Goal: Task Accomplishment & Management: Complete application form

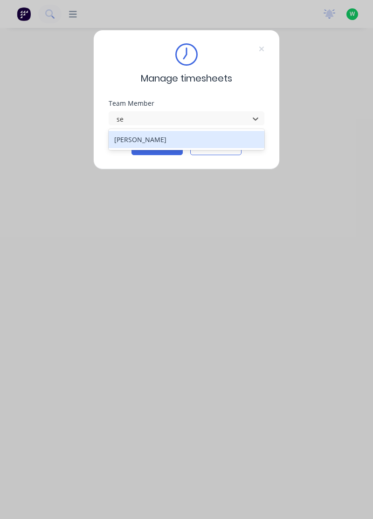
click at [150, 139] on div "[PERSON_NAME]" at bounding box center [187, 139] width 156 height 17
type input "se"
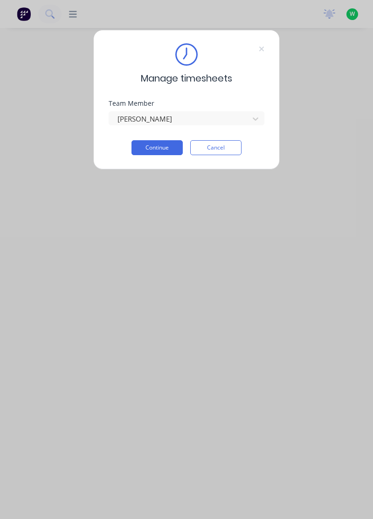
click at [166, 147] on button "Continue" at bounding box center [156, 147] width 51 height 15
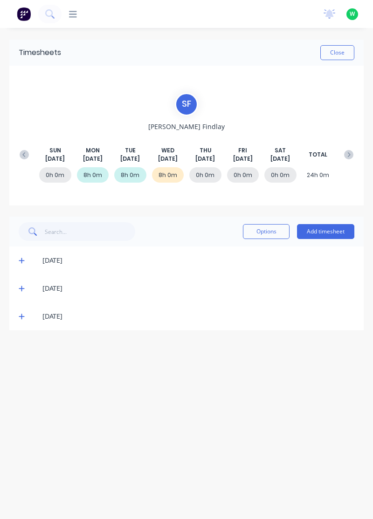
click at [334, 234] on button "Add timesheet" at bounding box center [325, 231] width 57 height 15
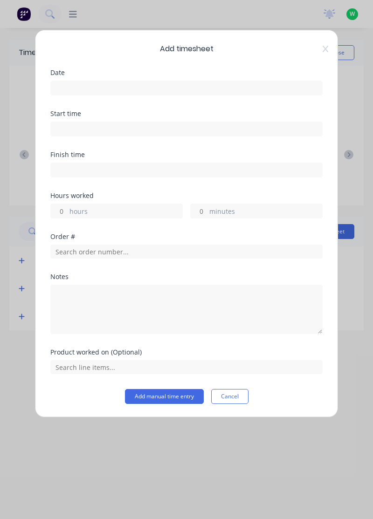
click at [182, 90] on input at bounding box center [186, 88] width 271 height 14
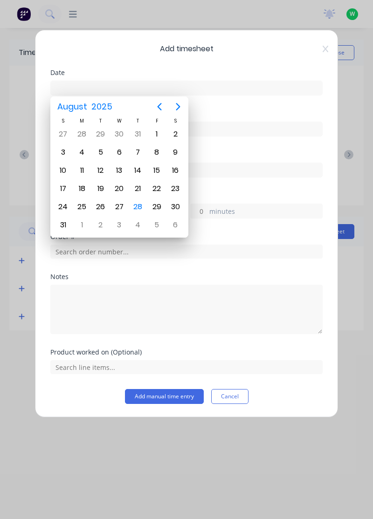
click at [138, 204] on div "28" at bounding box center [138, 207] width 14 height 14
type input "[DATE]"
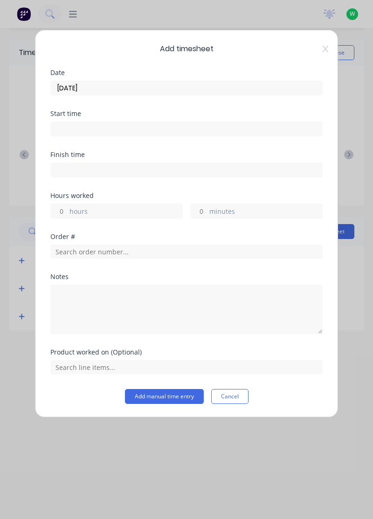
click at [58, 208] on input "hours" at bounding box center [59, 211] width 16 height 14
type input "8"
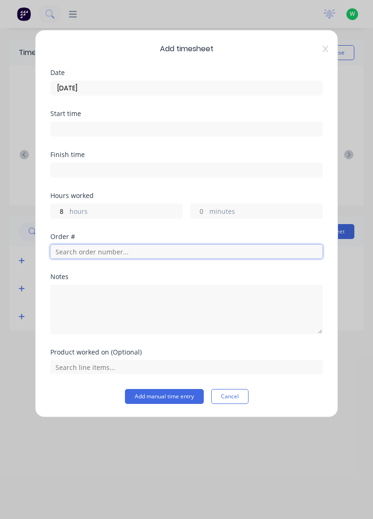
click at [136, 250] on input "text" at bounding box center [186, 252] width 272 height 14
type input "18778"
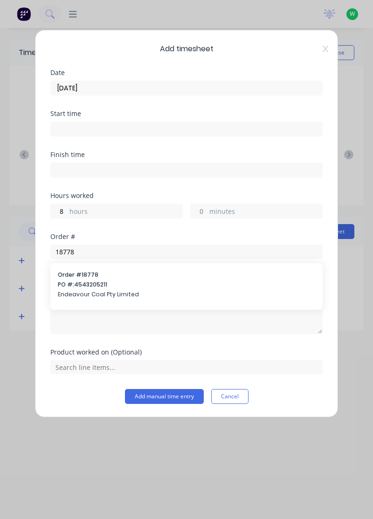
click at [132, 288] on div "Order # 18778 PO #: 4543205211 Endeavour Coal Pty Limited" at bounding box center [186, 286] width 257 height 30
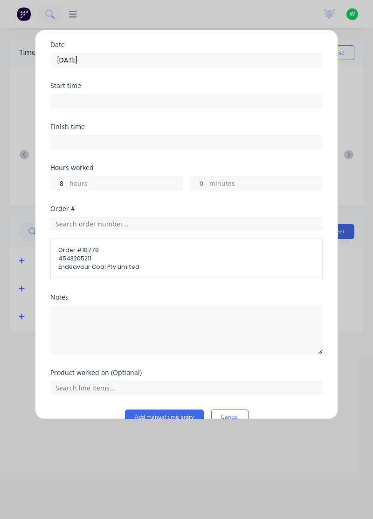
scroll to position [45, 0]
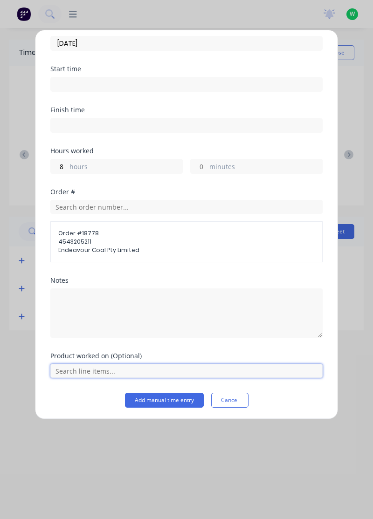
click at [143, 369] on input "text" at bounding box center [186, 371] width 272 height 14
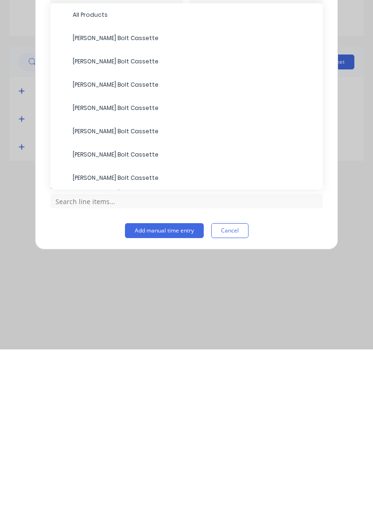
click at [91, 184] on span "All Products" at bounding box center [194, 184] width 242 height 8
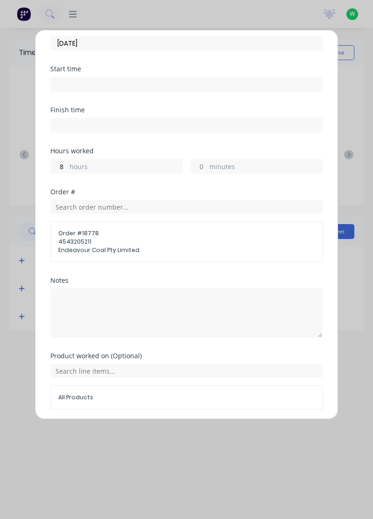
scroll to position [76, 0]
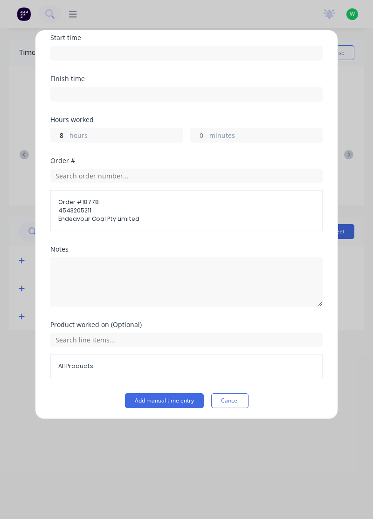
click at [169, 395] on button "Add manual time entry" at bounding box center [164, 400] width 79 height 15
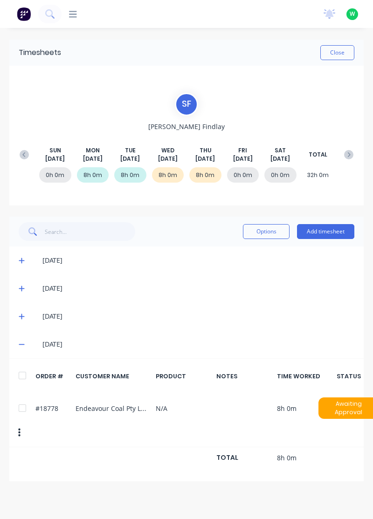
click at [339, 55] on button "Close" at bounding box center [337, 52] width 34 height 15
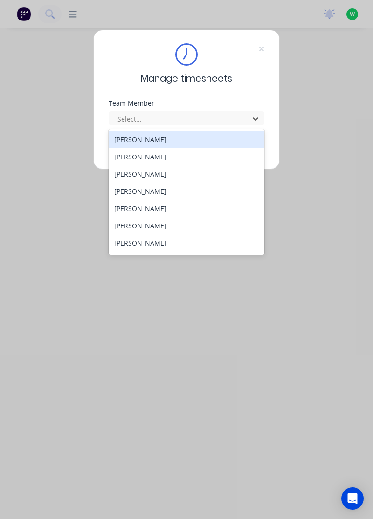
click at [134, 189] on div "[PERSON_NAME]" at bounding box center [187, 191] width 156 height 17
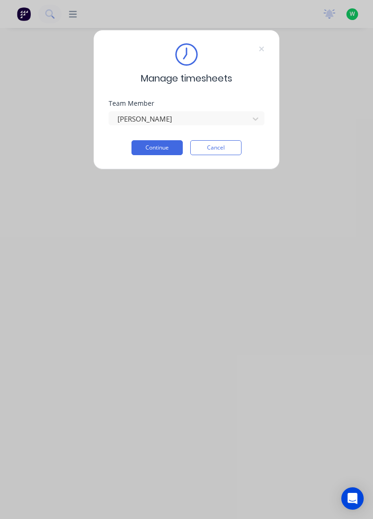
click at [158, 145] on button "Continue" at bounding box center [156, 147] width 51 height 15
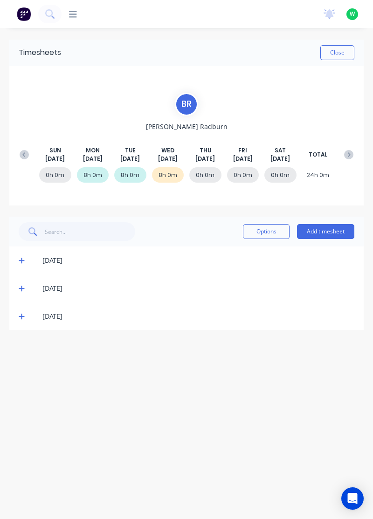
click at [327, 232] on button "Add timesheet" at bounding box center [325, 231] width 57 height 15
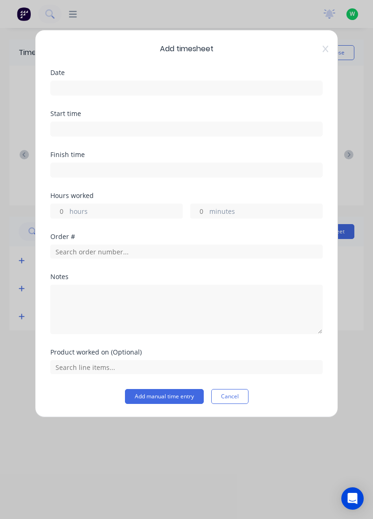
click at [77, 85] on input at bounding box center [186, 88] width 271 height 14
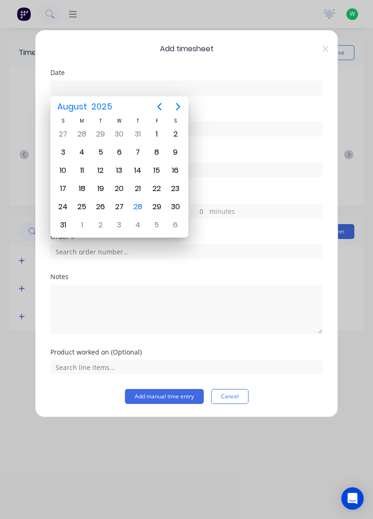
click at [138, 208] on div "28" at bounding box center [138, 207] width 14 height 14
type input "[DATE]"
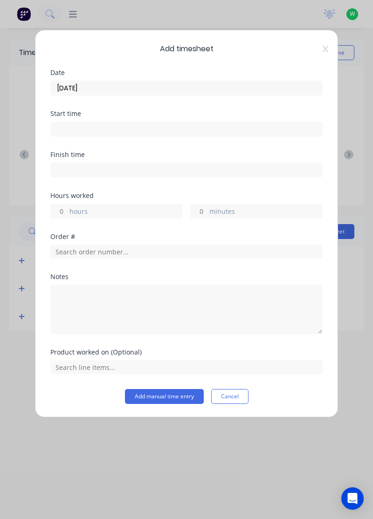
click at [63, 208] on input "hours" at bounding box center [59, 211] width 16 height 14
type input "6"
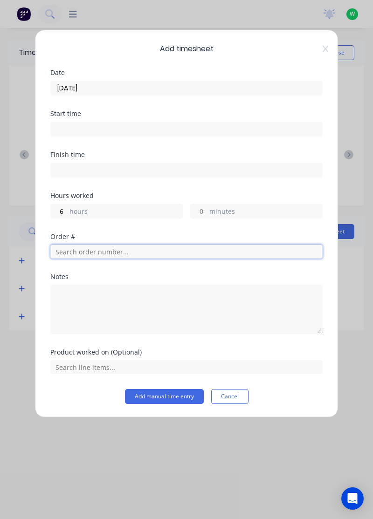
click at [70, 246] on input "text" at bounding box center [186, 252] width 272 height 14
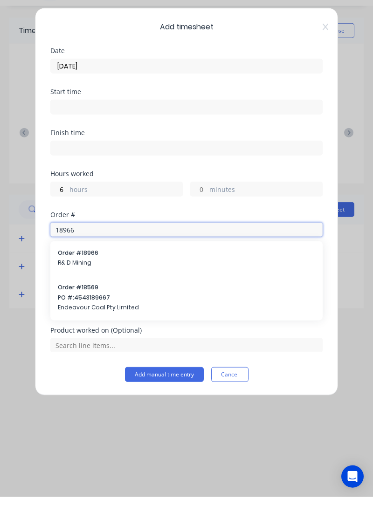
type input "18966"
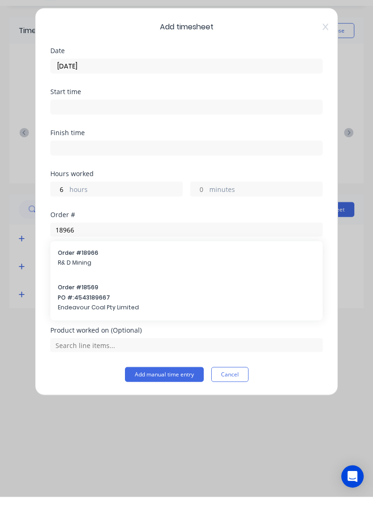
click at [74, 282] on span "R& D Mining" at bounding box center [186, 285] width 257 height 8
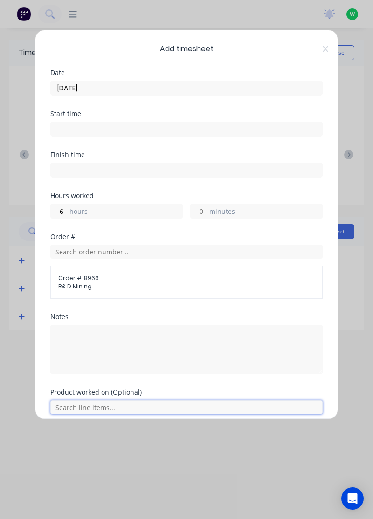
click at [91, 405] on input "text" at bounding box center [186, 407] width 272 height 14
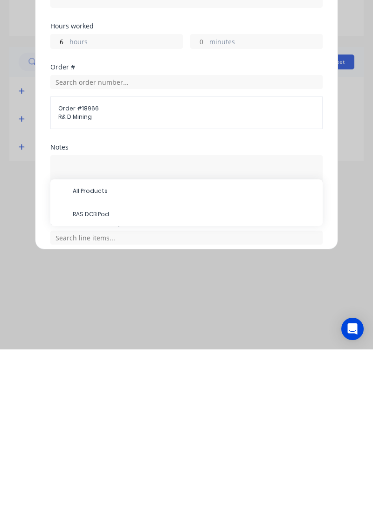
click at [89, 385] on span "RAS DCB Pod" at bounding box center [194, 384] width 242 height 8
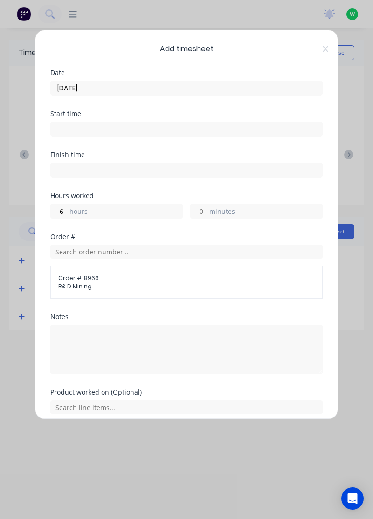
scroll to position [34, 0]
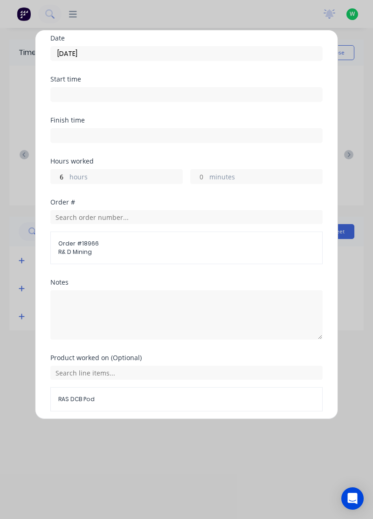
click at [170, 429] on button "Add manual time entry" at bounding box center [164, 433] width 79 height 15
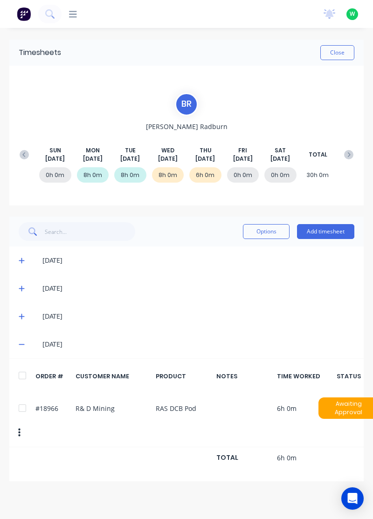
click at [328, 229] on button "Add timesheet" at bounding box center [325, 231] width 57 height 15
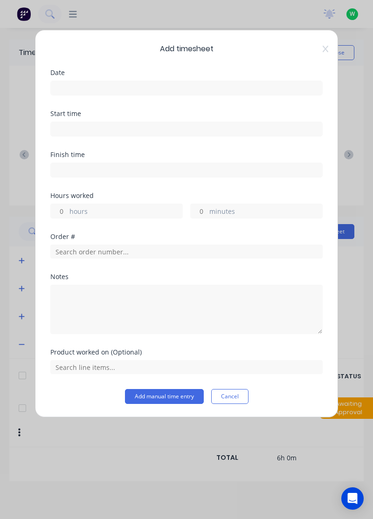
click at [70, 126] on input at bounding box center [186, 129] width 271 height 14
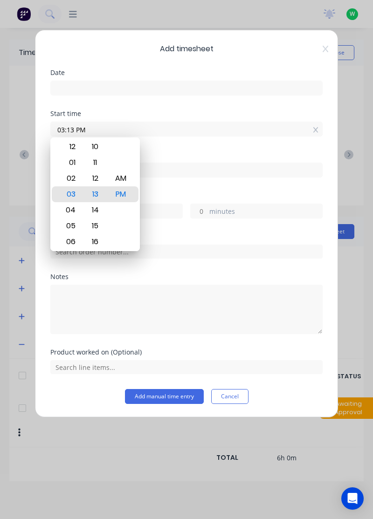
type input "03:13 PM"
click at [74, 85] on input at bounding box center [186, 88] width 271 height 14
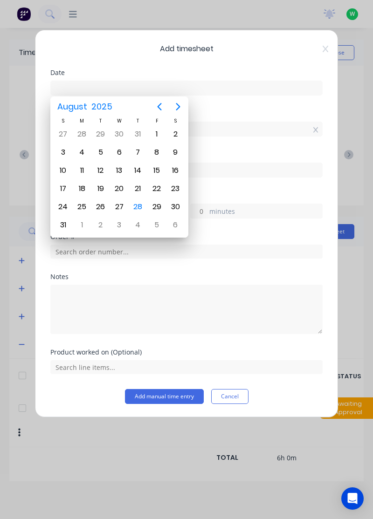
click at [134, 209] on div "28" at bounding box center [138, 207] width 14 height 14
type input "[DATE]"
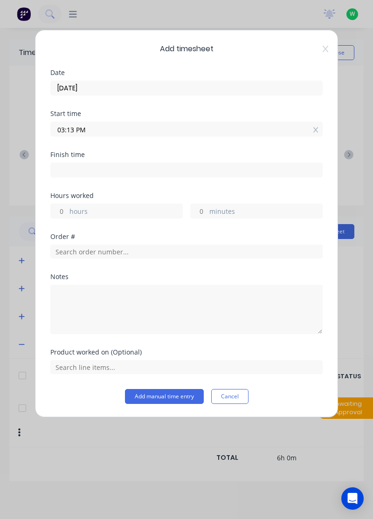
click at [200, 210] on input "minutes" at bounding box center [199, 211] width 16 height 14
type input "30"
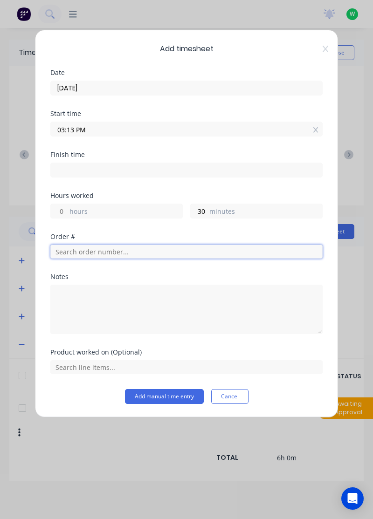
click at [85, 247] on input "text" at bounding box center [186, 252] width 272 height 14
type input "03:43 PM"
type input "17483"
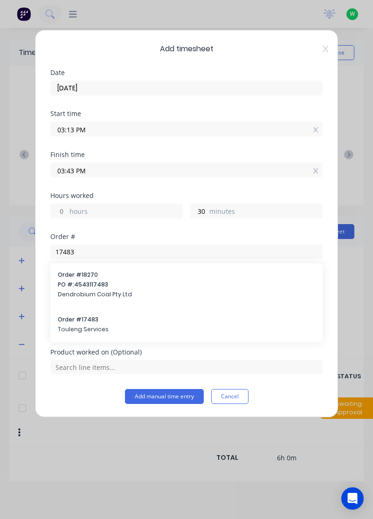
click at [85, 321] on span "Order # 17483" at bounding box center [186, 320] width 257 height 8
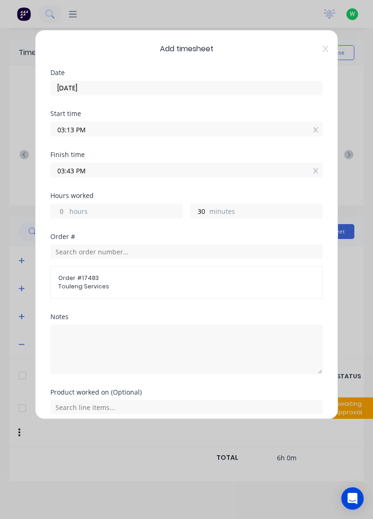
click at [95, 126] on input "03:13 PM" at bounding box center [186, 129] width 271 height 14
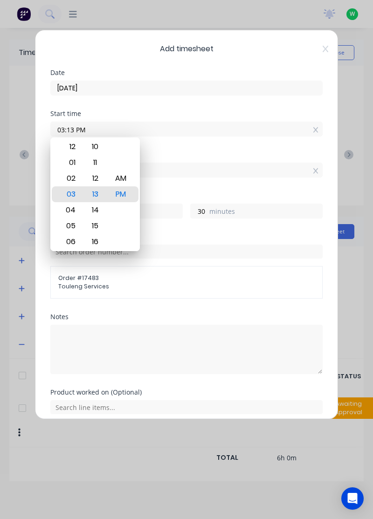
click at [131, 291] on div "Order # 17483 Touleng Services" at bounding box center [186, 282] width 272 height 33
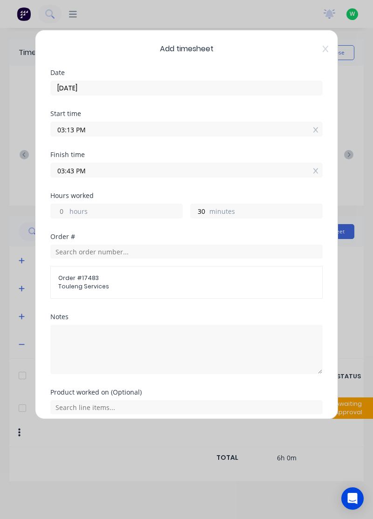
scroll to position [3, 0]
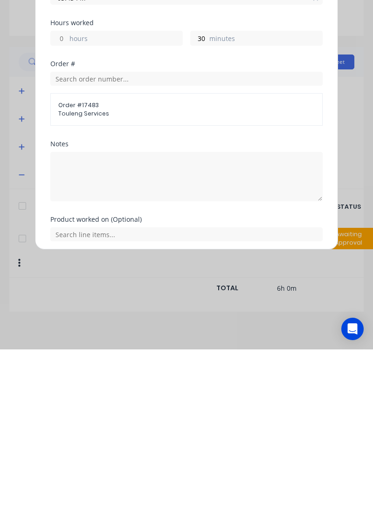
click at [234, 429] on button "Cancel" at bounding box center [229, 433] width 37 height 15
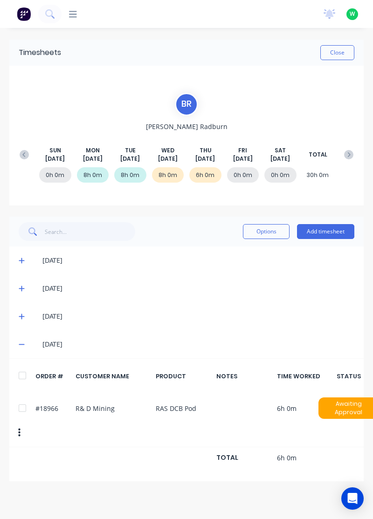
click at [325, 227] on button "Add timesheet" at bounding box center [325, 231] width 57 height 15
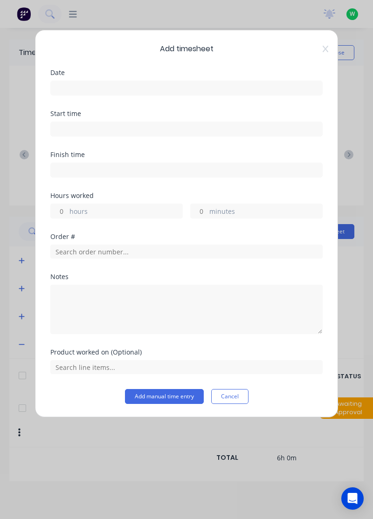
click at [77, 84] on input at bounding box center [186, 88] width 271 height 14
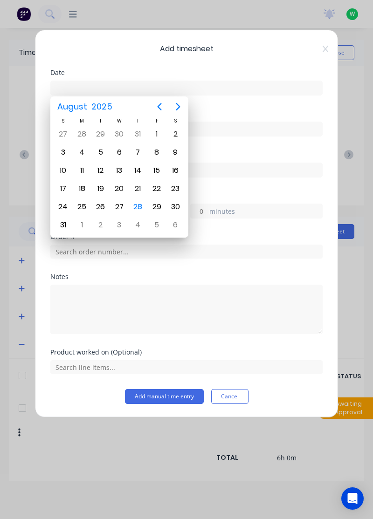
click at [142, 201] on div "28" at bounding box center [138, 207] width 14 height 14
type input "[DATE]"
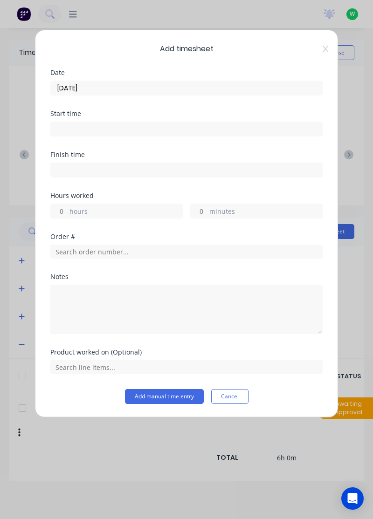
click at [201, 209] on input "minutes" at bounding box center [199, 211] width 16 height 14
type input "30"
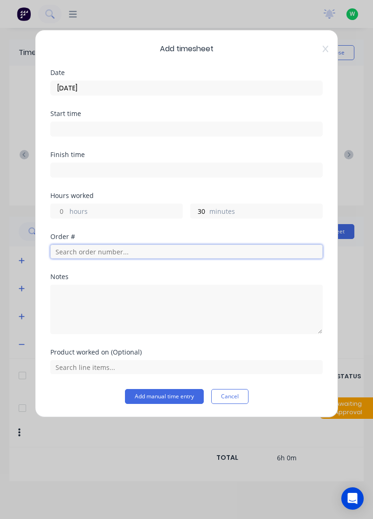
click at [95, 254] on input "text" at bounding box center [186, 252] width 272 height 14
type input "17483"
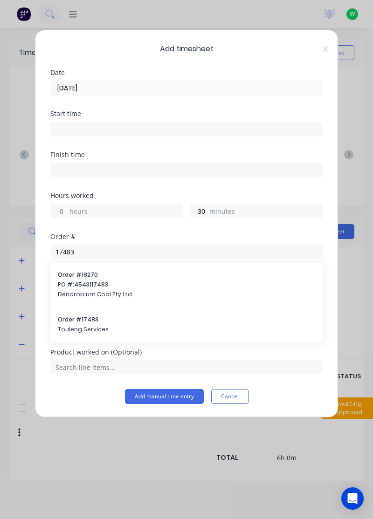
click at [77, 319] on span "Order # 17483" at bounding box center [186, 320] width 257 height 8
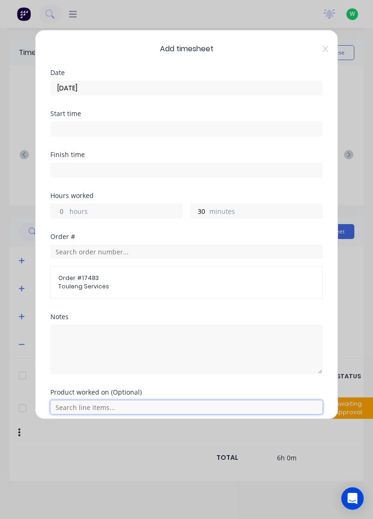
click at [88, 402] on input "text" at bounding box center [186, 407] width 272 height 14
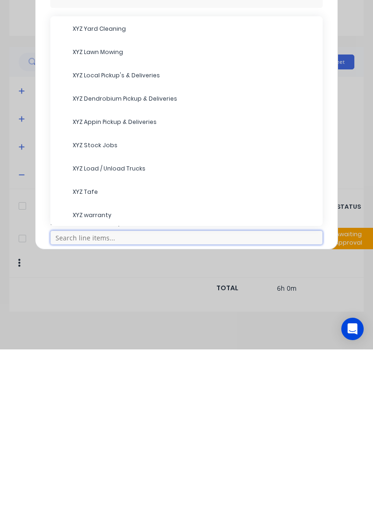
scroll to position [93, 0]
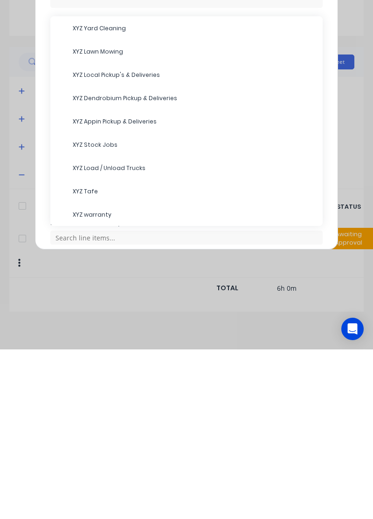
click at [111, 336] on span "XYZ Load / Unload Trucks" at bounding box center [194, 338] width 242 height 8
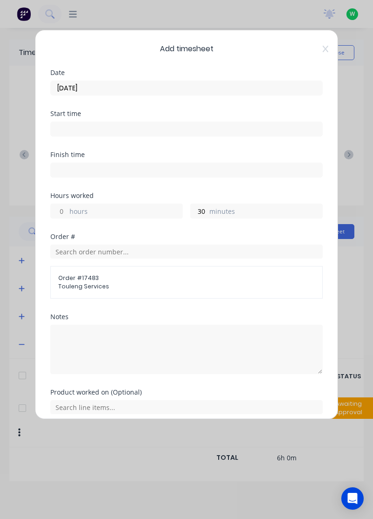
scroll to position [34, 0]
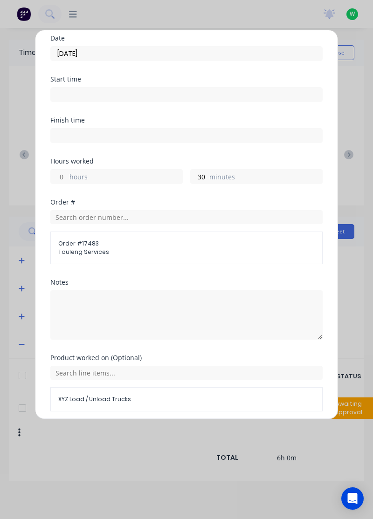
click at [168, 430] on button "Add manual time entry" at bounding box center [164, 433] width 79 height 15
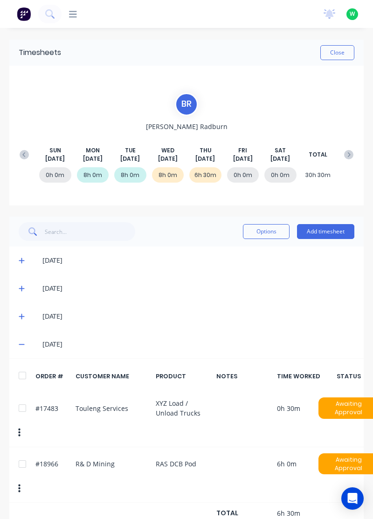
click at [326, 229] on button "Add timesheet" at bounding box center [325, 231] width 57 height 15
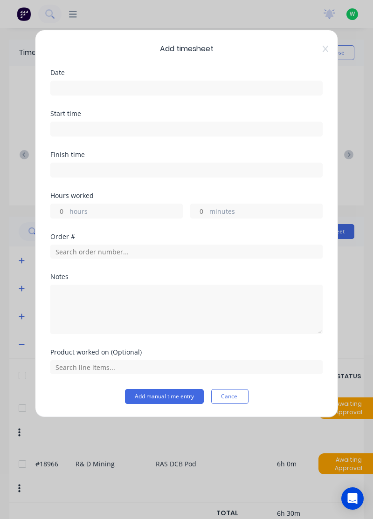
click at [85, 86] on input at bounding box center [186, 88] width 271 height 14
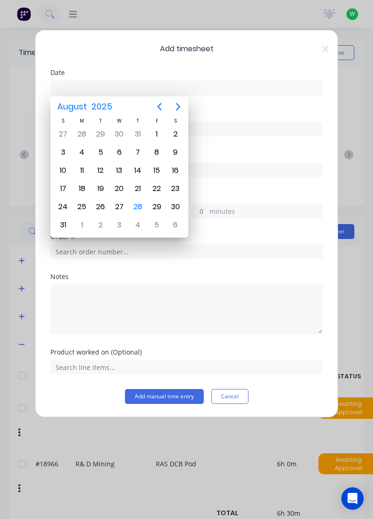
click at [142, 203] on div "28" at bounding box center [138, 207] width 14 height 14
type input "[DATE]"
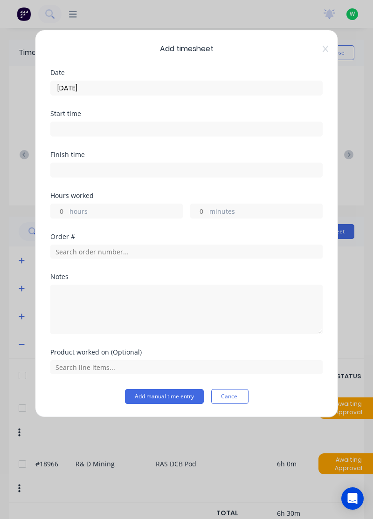
click at [62, 207] on input "hours" at bounding box center [59, 211] width 16 height 14
type input "1"
click at [203, 209] on input "minutes" at bounding box center [199, 211] width 16 height 14
type input "30"
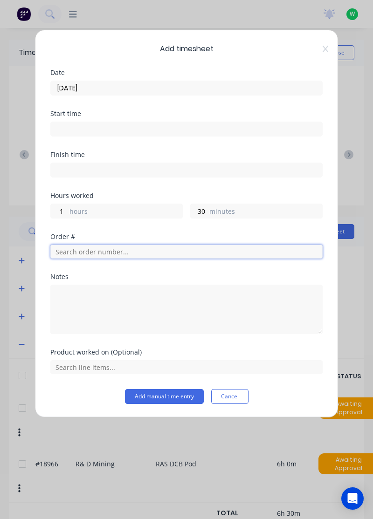
click at [86, 252] on input "text" at bounding box center [186, 252] width 272 height 14
type input "18751"
click at [82, 281] on span "R& D Mining" at bounding box center [186, 285] width 257 height 8
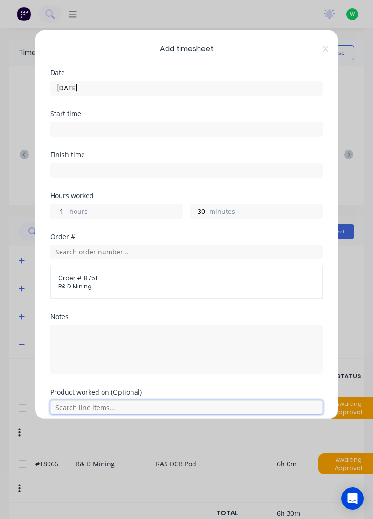
click at [94, 403] on input "text" at bounding box center [186, 407] width 272 height 14
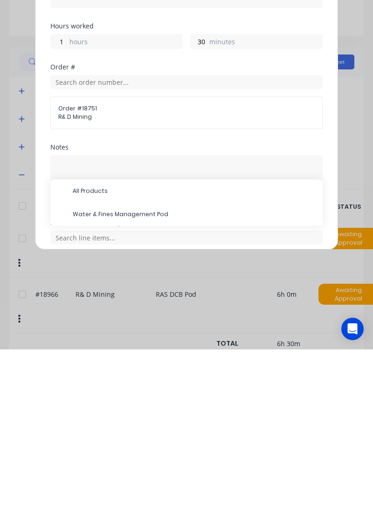
click at [136, 380] on span "Water & Fines Management Pod" at bounding box center [194, 384] width 242 height 8
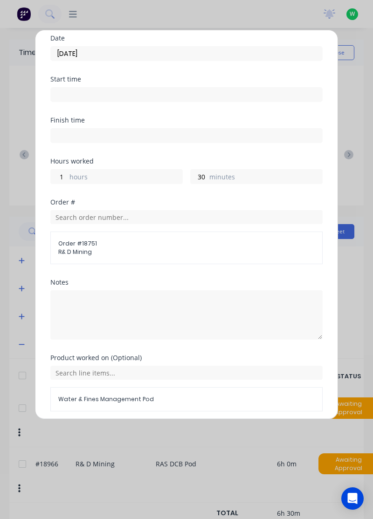
click at [175, 432] on button "Add manual time entry" at bounding box center [164, 433] width 79 height 15
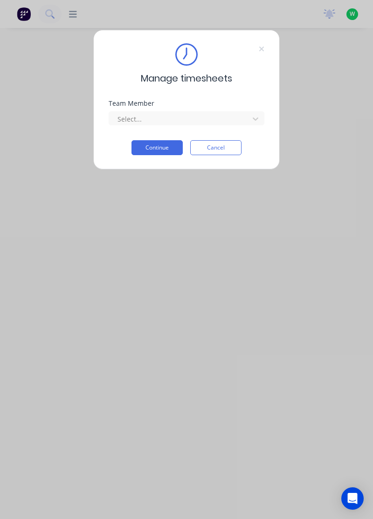
click at [261, 46] on icon at bounding box center [262, 48] width 6 height 7
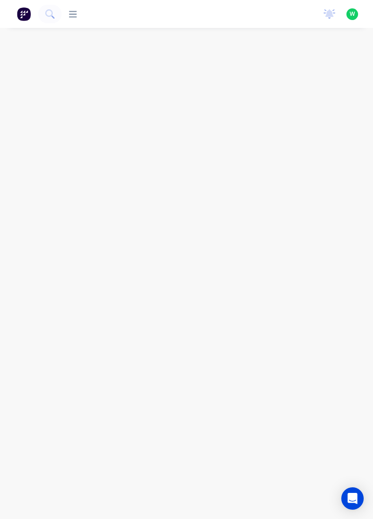
click at [55, 16] on button at bounding box center [49, 14] width 23 height 19
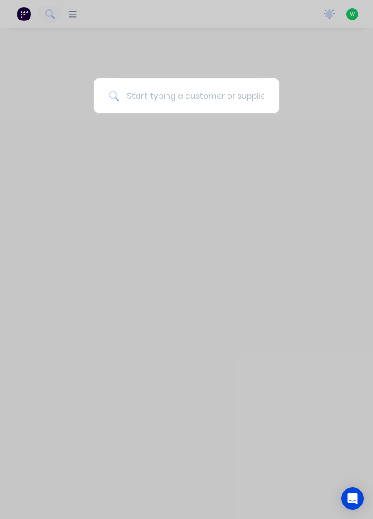
click at [242, 180] on div at bounding box center [186, 259] width 373 height 519
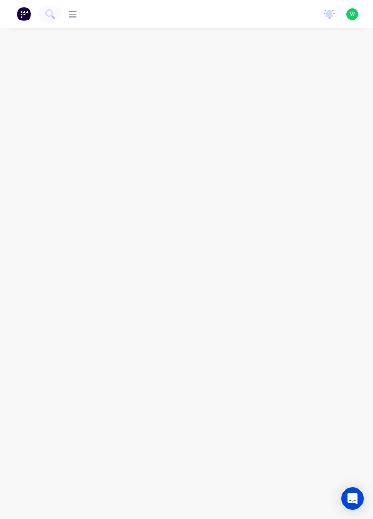
click at [62, 12] on div at bounding box center [69, 14] width 15 height 9
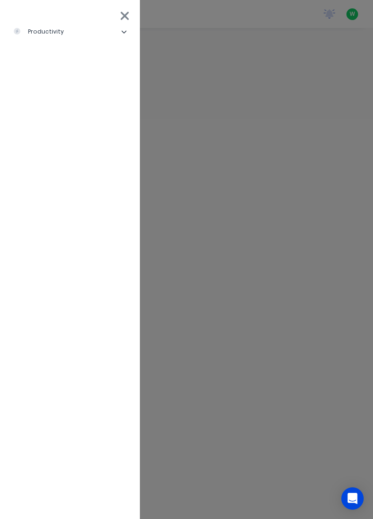
click at [119, 25] on li "productivity" at bounding box center [69, 31] width 125 height 23
click at [116, 23] on li "productivity" at bounding box center [69, 31] width 125 height 23
click at [128, 33] on li "productivity" at bounding box center [69, 31] width 125 height 23
click at [52, 58] on div "Workflow" at bounding box center [42, 55] width 43 height 8
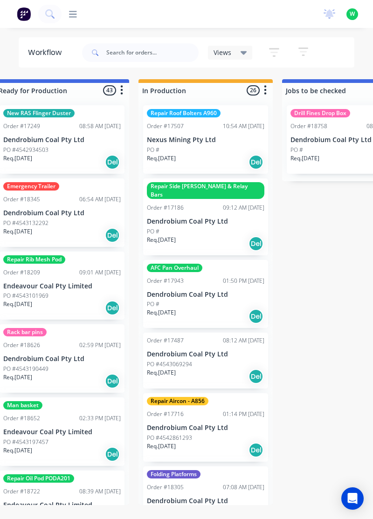
scroll to position [0, 311]
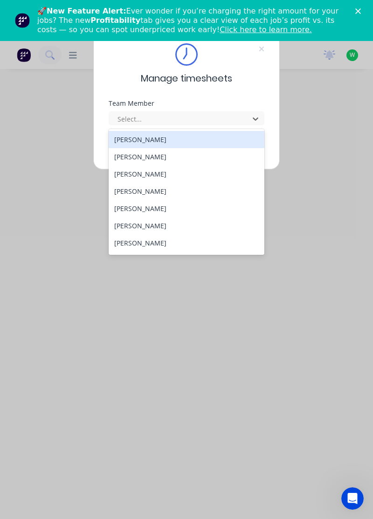
click at [141, 245] on div "[PERSON_NAME]" at bounding box center [187, 242] width 156 height 17
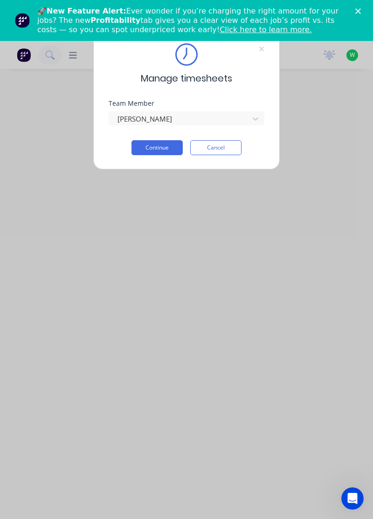
click at [154, 145] on button "Continue" at bounding box center [156, 147] width 51 height 15
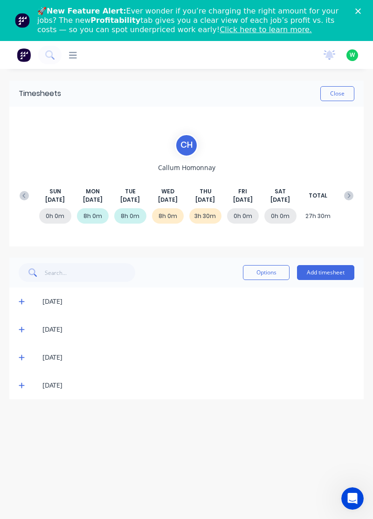
click at [321, 274] on button "Add timesheet" at bounding box center [325, 272] width 57 height 15
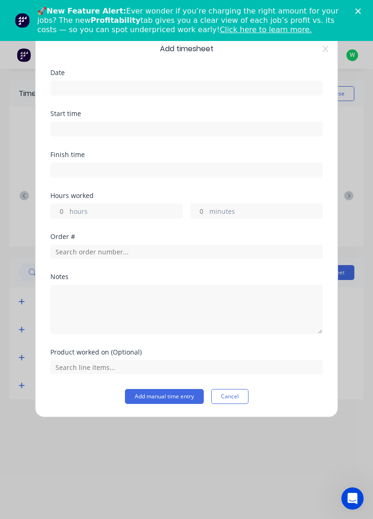
click at [192, 91] on input at bounding box center [186, 88] width 271 height 14
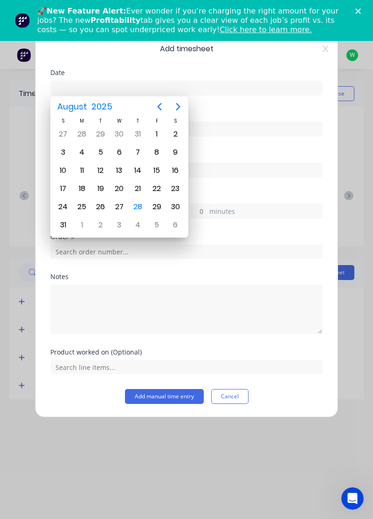
click at [138, 211] on div "28" at bounding box center [138, 207] width 14 height 14
type input "[DATE]"
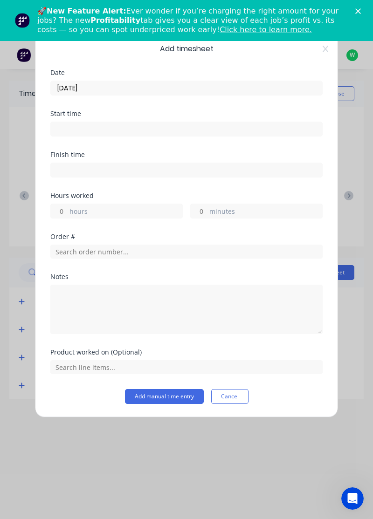
click at [130, 216] on label "hours" at bounding box center [125, 212] width 113 height 12
click at [67, 216] on input "hours" at bounding box center [59, 211] width 16 height 14
type input "4.5"
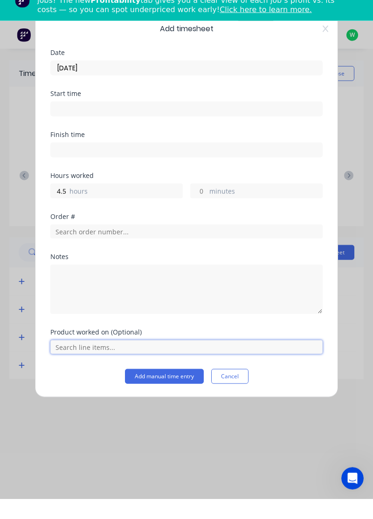
click at [108, 368] on input "text" at bounding box center [186, 367] width 272 height 14
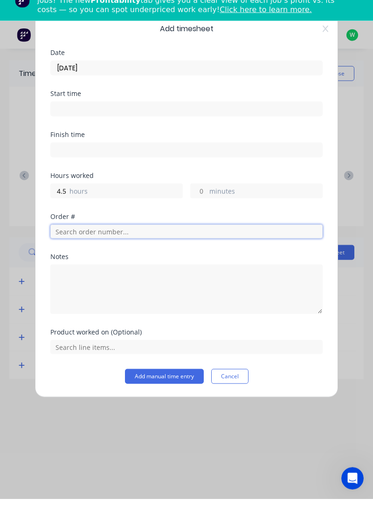
click at [143, 253] on input "text" at bounding box center [186, 252] width 272 height 14
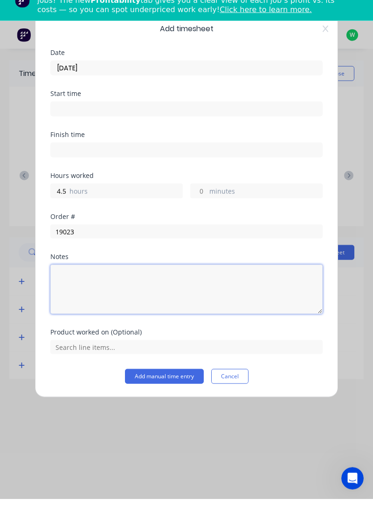
click at [142, 285] on textarea at bounding box center [186, 309] width 272 height 49
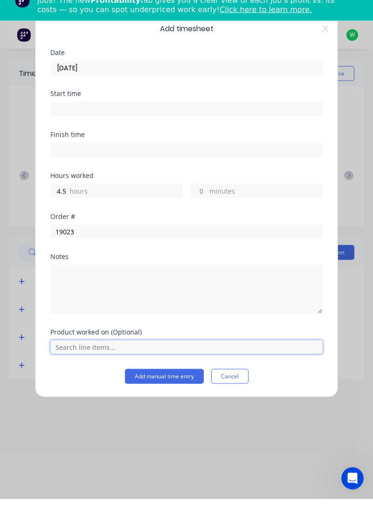
click at [97, 369] on input "text" at bounding box center [186, 367] width 272 height 14
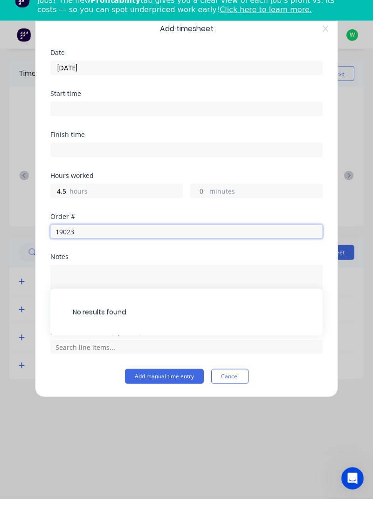
click at [139, 254] on input "19023" at bounding box center [186, 252] width 272 height 14
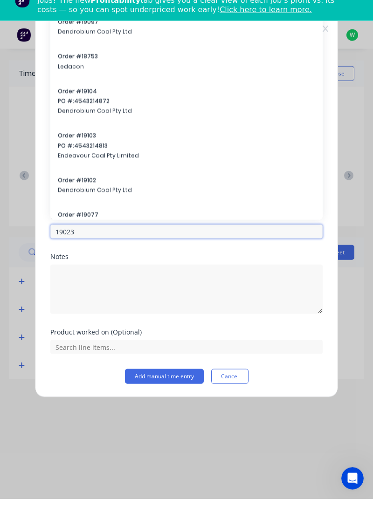
click at [177, 251] on input "19023" at bounding box center [186, 252] width 272 height 14
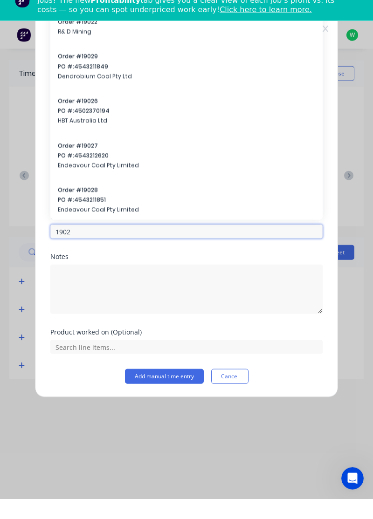
type input "19023"
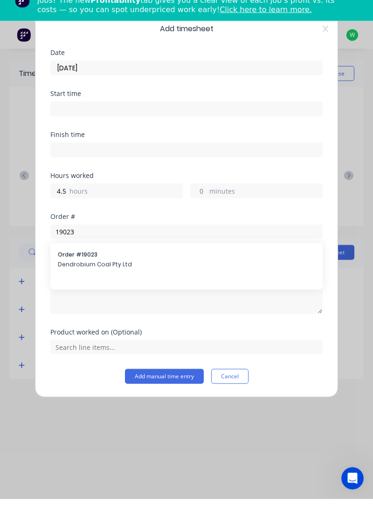
click at [100, 288] on div "Order # 19023 Dendrobium Coal Pty Ltd" at bounding box center [186, 281] width 257 height 20
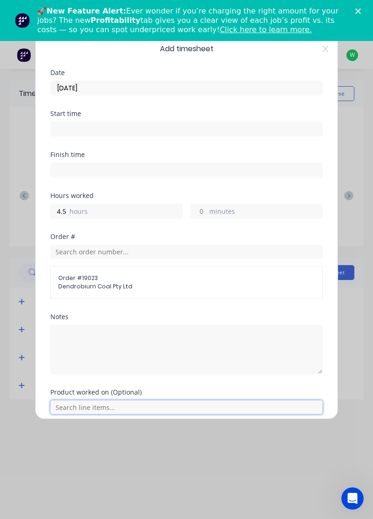
click at [82, 406] on input "text" at bounding box center [186, 407] width 272 height 14
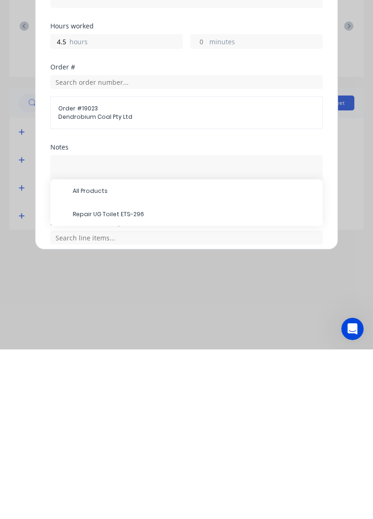
click at [120, 385] on span "Repair UG Toilet ETS-296" at bounding box center [194, 384] width 242 height 8
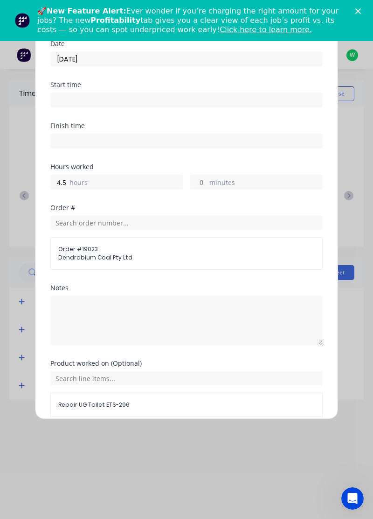
scroll to position [34, 0]
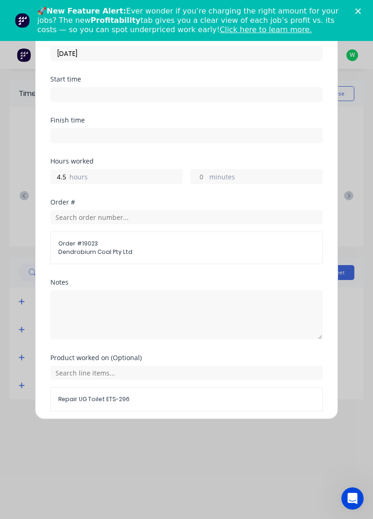
click at [162, 432] on button "Add manual time entry" at bounding box center [164, 433] width 79 height 15
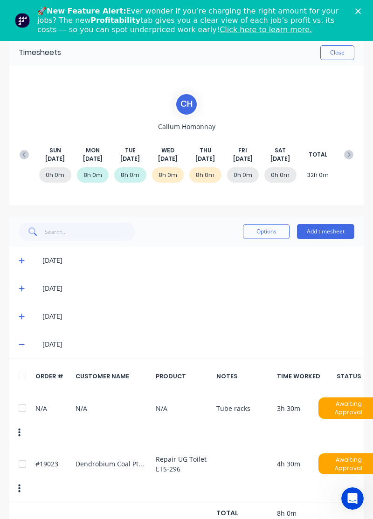
scroll to position [0, 0]
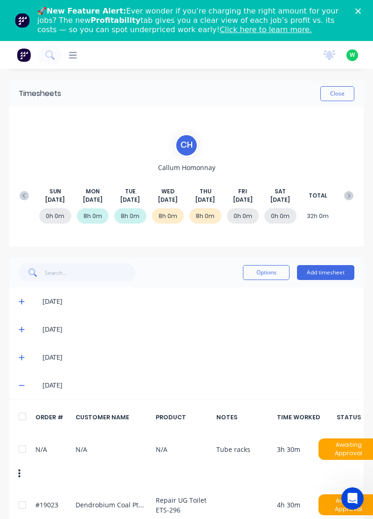
click at [52, 58] on icon at bounding box center [52, 57] width 3 height 3
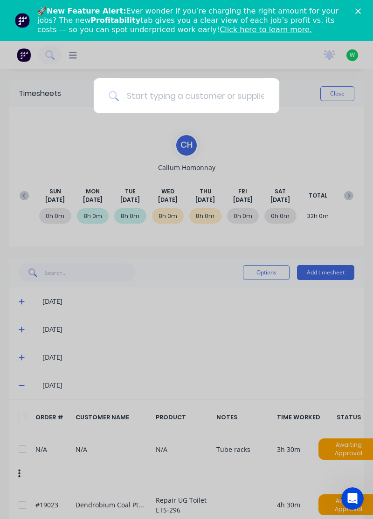
click at [72, 276] on div at bounding box center [186, 259] width 373 height 519
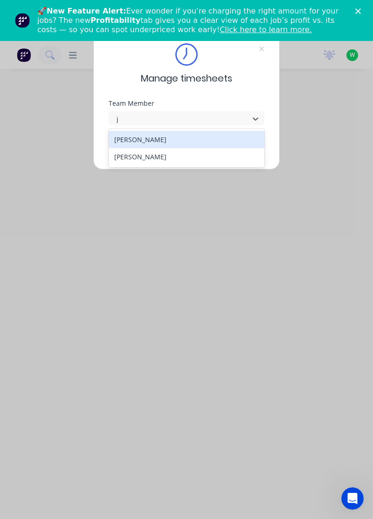
click at [157, 143] on div "[PERSON_NAME]" at bounding box center [187, 139] width 156 height 17
type input "j"
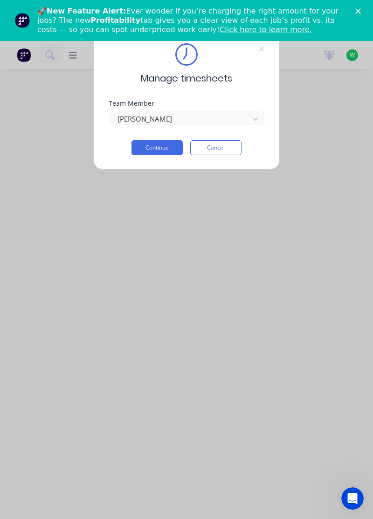
click at [161, 149] on button "Continue" at bounding box center [156, 147] width 51 height 15
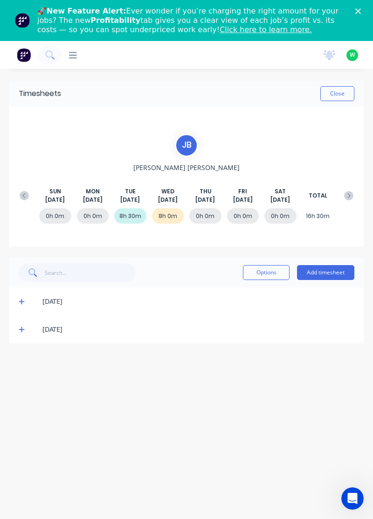
click at [335, 273] on button "Add timesheet" at bounding box center [325, 272] width 57 height 15
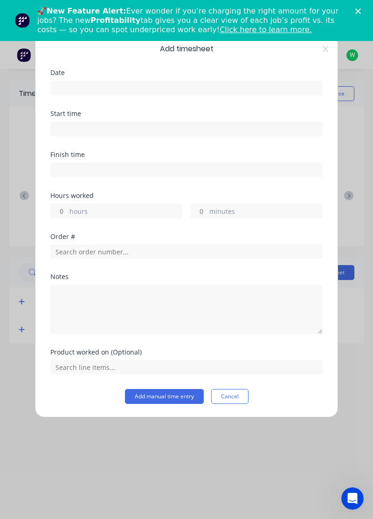
click at [118, 83] on input at bounding box center [186, 88] width 271 height 14
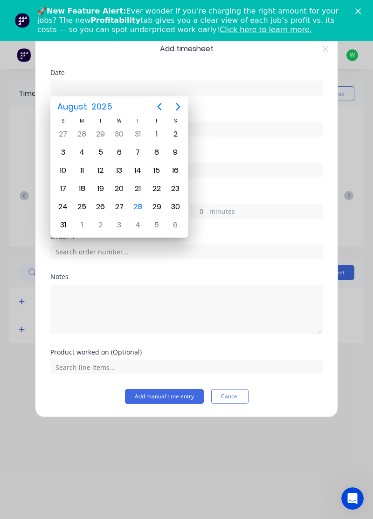
click at [143, 208] on div "28" at bounding box center [138, 207] width 14 height 14
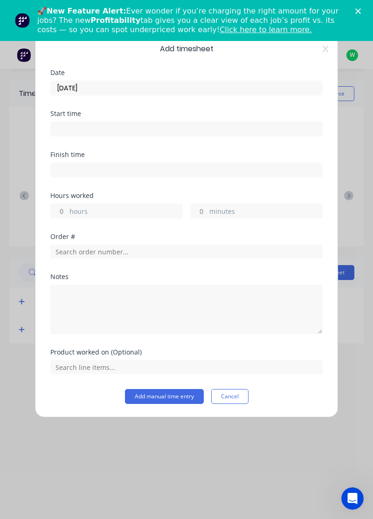
type input "[DATE]"
click at [116, 213] on label "hours" at bounding box center [125, 212] width 113 height 12
click at [67, 213] on input "hours" at bounding box center [59, 211] width 16 height 14
click at [110, 211] on label "hours" at bounding box center [125, 212] width 113 height 12
click at [67, 211] on input "hours" at bounding box center [59, 211] width 16 height 14
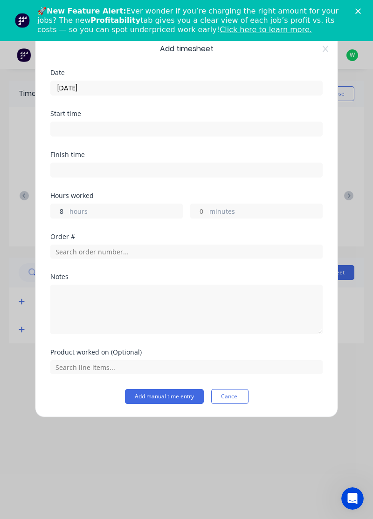
type input "8"
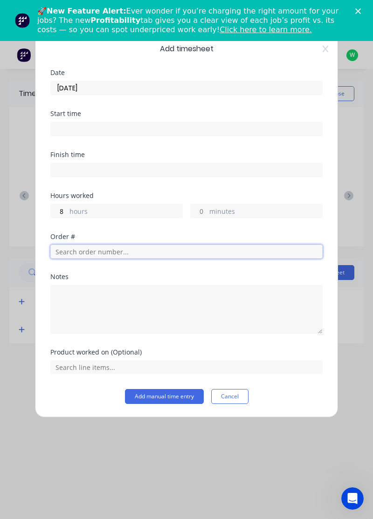
click at [85, 248] on input "text" at bounding box center [186, 252] width 272 height 14
click at [102, 254] on input "text" at bounding box center [186, 252] width 272 height 14
type input "17943"
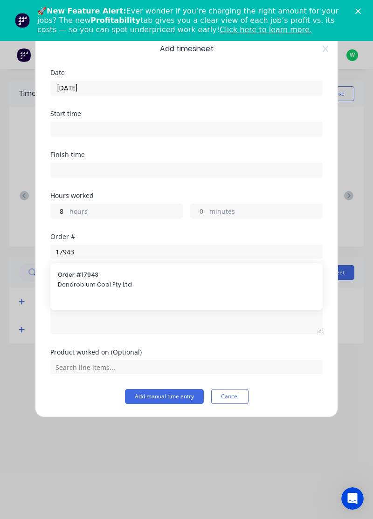
click at [101, 282] on span "Dendrobium Coal Pty Ltd" at bounding box center [186, 285] width 257 height 8
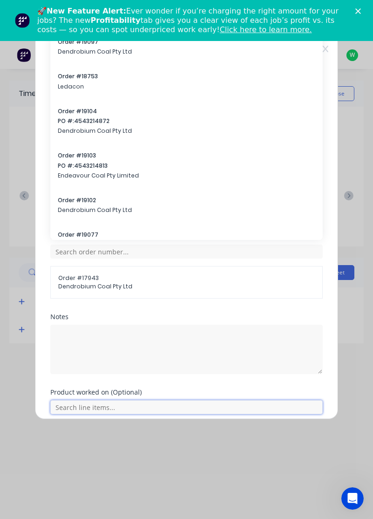
click at [81, 404] on input "text" at bounding box center [186, 407] width 272 height 14
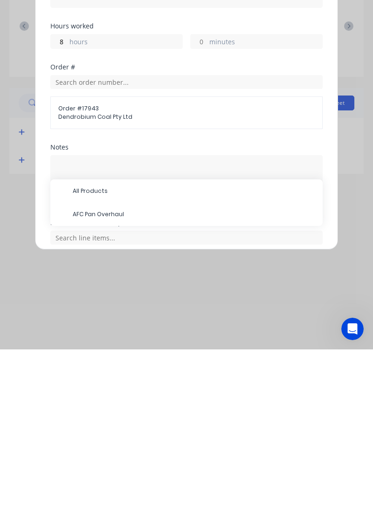
click at [101, 386] on span "AFC Pan Overhaul" at bounding box center [194, 384] width 242 height 8
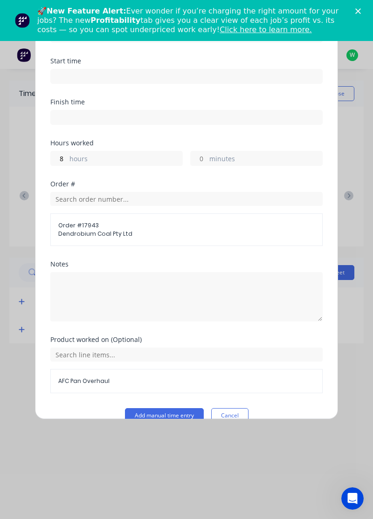
scroll to position [68, 0]
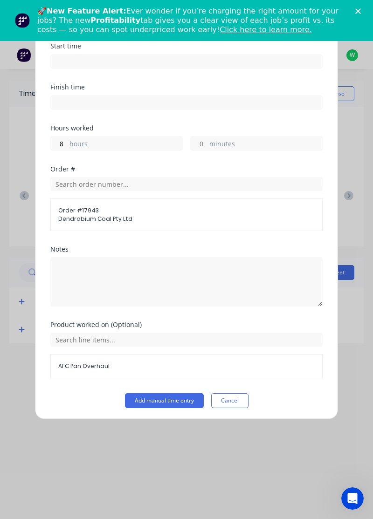
click at [165, 412] on div "Add timesheet Date 28/08/2025 Start time Finish time Hours worked 8 hours minut…" at bounding box center [186, 225] width 303 height 390
click at [160, 398] on button "Add manual time entry" at bounding box center [164, 400] width 79 height 15
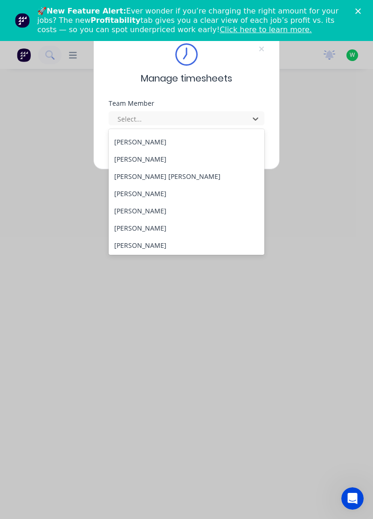
scroll to position [118, 0]
click at [167, 213] on div "[PERSON_NAME]" at bounding box center [187, 210] width 156 height 17
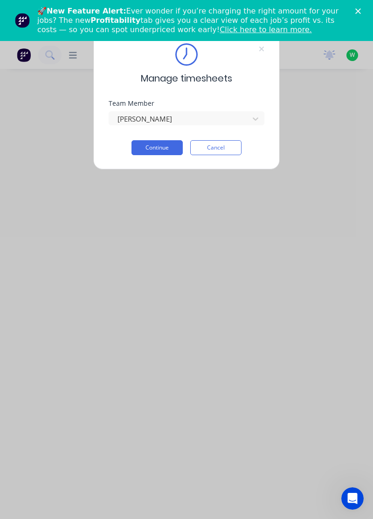
click at [169, 154] on button "Continue" at bounding box center [156, 147] width 51 height 15
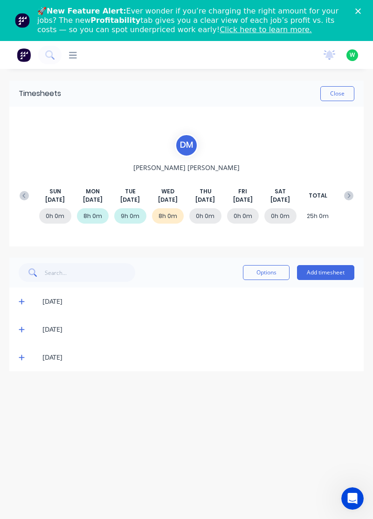
click at [130, 198] on span "[DATE]" at bounding box center [130, 200] width 20 height 8
click at [27, 329] on span at bounding box center [23, 329] width 9 height 9
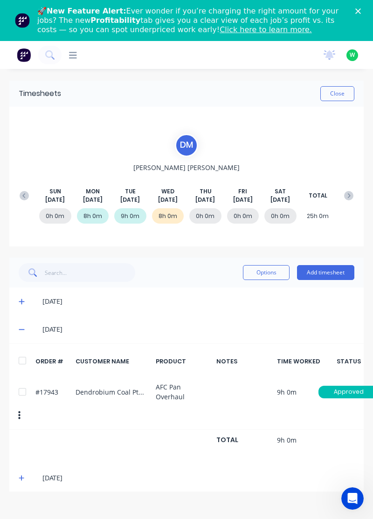
click at [22, 342] on div "[DATE]" at bounding box center [186, 330] width 354 height 28
click at [21, 330] on icon at bounding box center [22, 330] width 6 height 1
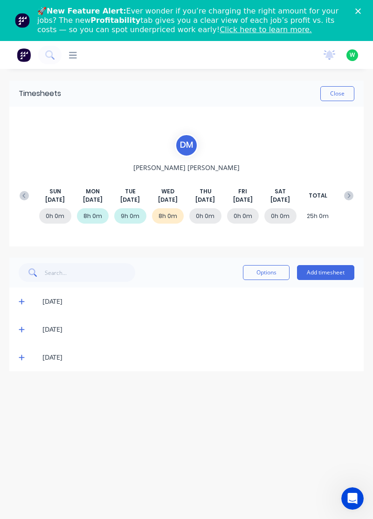
click at [344, 271] on button "Add timesheet" at bounding box center [325, 272] width 57 height 15
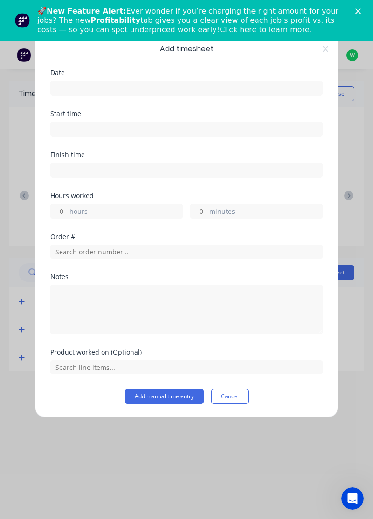
click at [111, 92] on input at bounding box center [186, 88] width 271 height 14
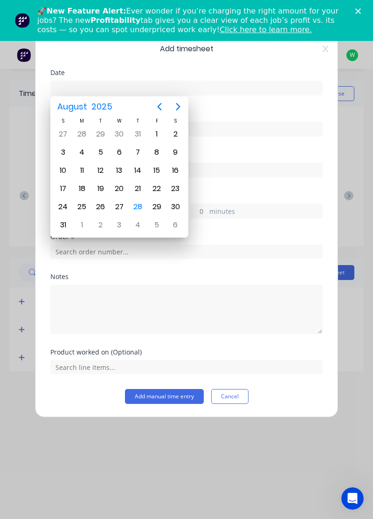
click at [143, 207] on div "28" at bounding box center [138, 207] width 14 height 14
type input "[DATE]"
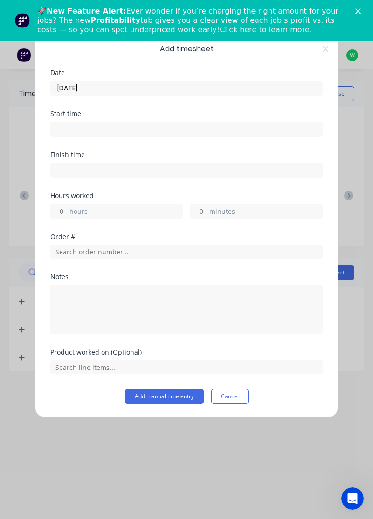
click at [115, 214] on label "hours" at bounding box center [125, 212] width 113 height 12
click at [67, 214] on input "hours" at bounding box center [59, 211] width 16 height 14
type input "8"
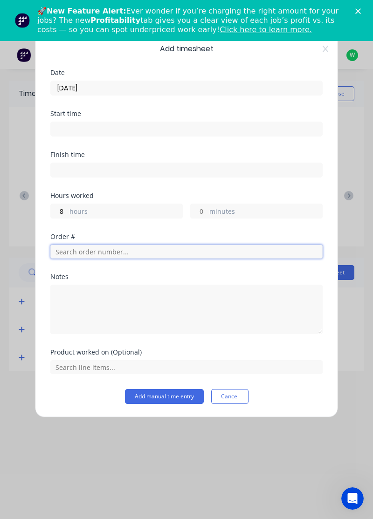
click at [106, 253] on input "text" at bounding box center [186, 252] width 272 height 14
type input "17943"
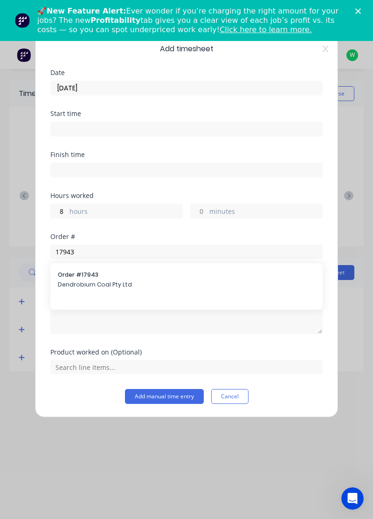
click at [118, 287] on span "Dendrobium Coal Pty Ltd" at bounding box center [186, 285] width 257 height 8
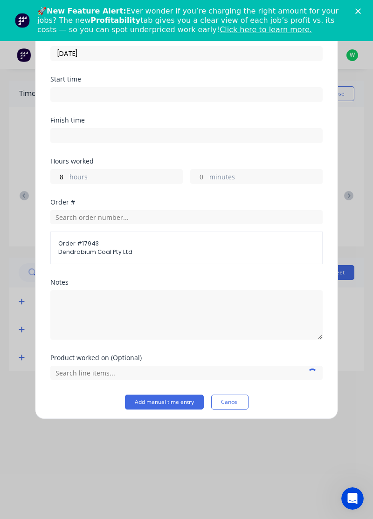
scroll to position [34, 0]
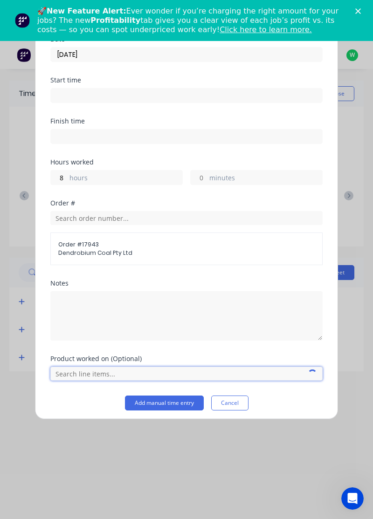
click at [137, 372] on input "text" at bounding box center [186, 374] width 272 height 14
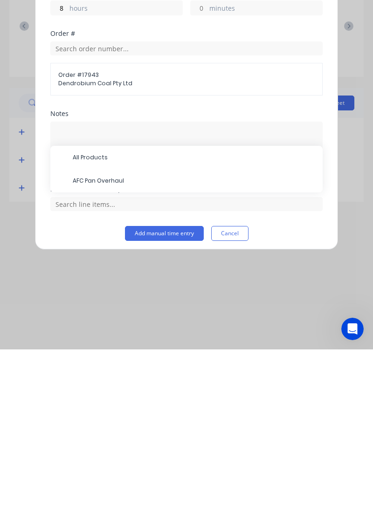
click at [123, 346] on span "AFC Pan Overhaul" at bounding box center [194, 350] width 242 height 8
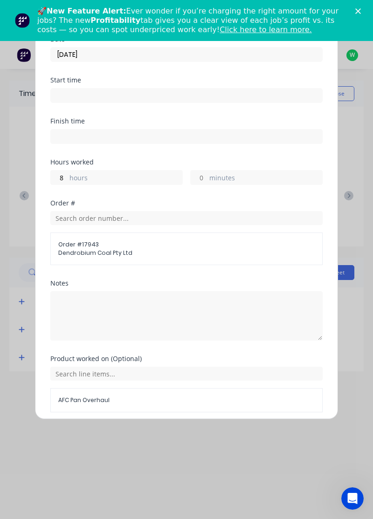
scroll to position [68, 0]
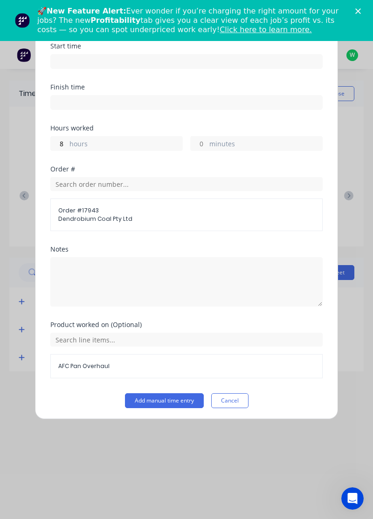
click at [188, 395] on button "Add manual time entry" at bounding box center [164, 400] width 79 height 15
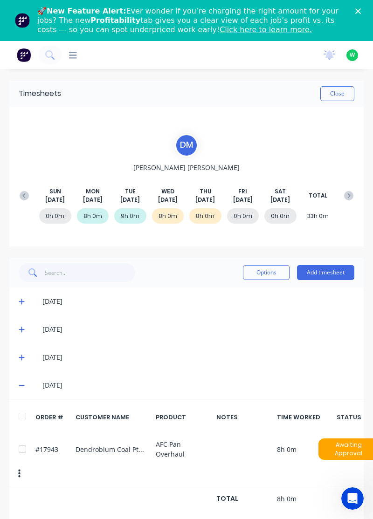
click at [333, 94] on button "Close" at bounding box center [337, 93] width 34 height 15
